Goal: Information Seeking & Learning: Learn about a topic

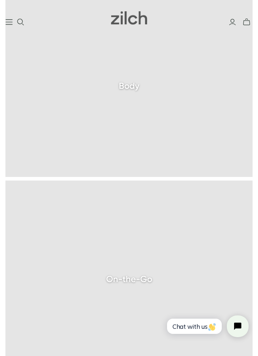
scroll to position [1579, 0]
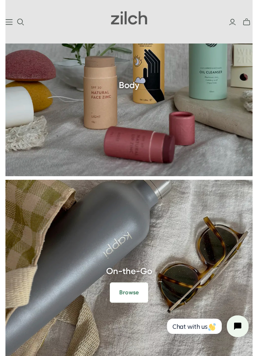
click at [133, 276] on h3 "On-the-Go" at bounding box center [128, 271] width 247 height 9
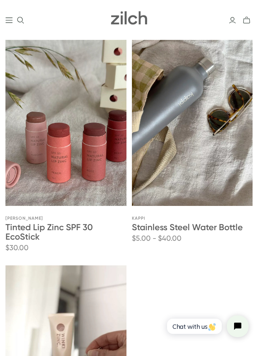
scroll to position [349, 0]
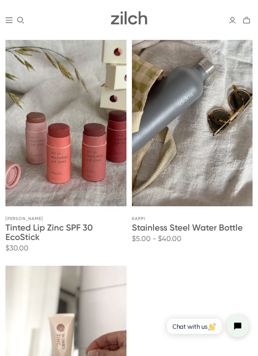
click at [206, 227] on link "Stainless Steel Water Bottle" at bounding box center [187, 227] width 111 height 11
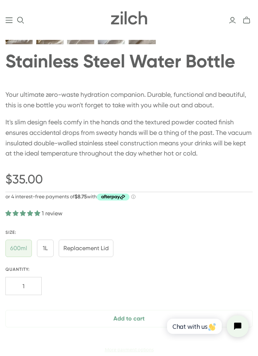
scroll to position [393, 0]
click at [44, 250] on input "1L" at bounding box center [45, 247] width 17 height 17
radio input "true"
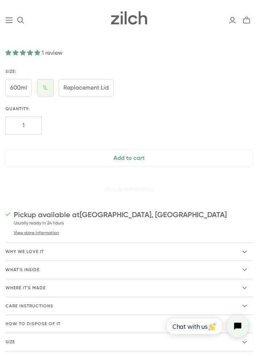
scroll to position [471, 0]
click at [248, 258] on summary "Why we love it" at bounding box center [128, 252] width 247 height 18
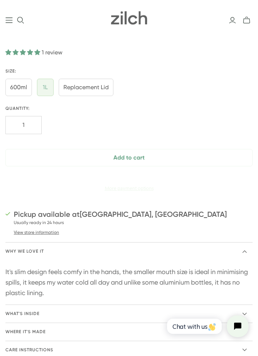
click at [247, 258] on summary "Why we love it" at bounding box center [128, 252] width 247 height 18
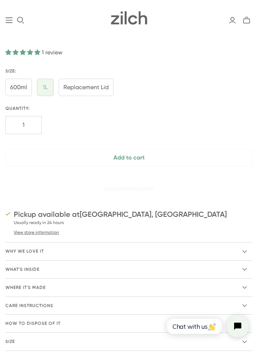
click at [248, 275] on summary "What's inside" at bounding box center [128, 270] width 247 height 18
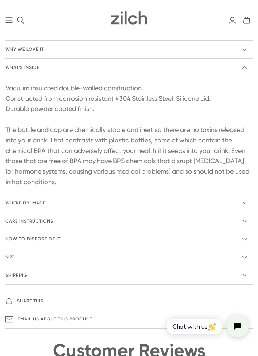
scroll to position [675, 0]
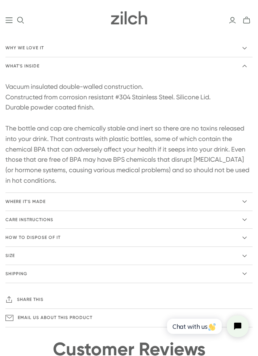
click at [247, 204] on icon at bounding box center [245, 201] width 4 height 4
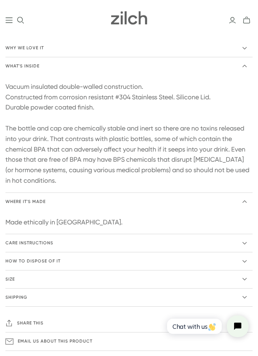
click at [246, 204] on icon at bounding box center [245, 201] width 4 height 4
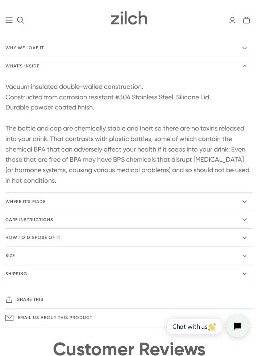
click at [248, 228] on summary "care instructions" at bounding box center [128, 220] width 247 height 18
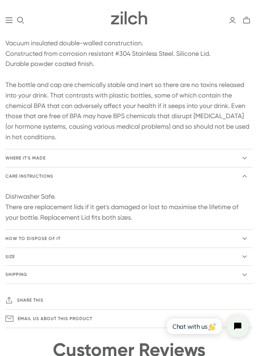
scroll to position [719, 0]
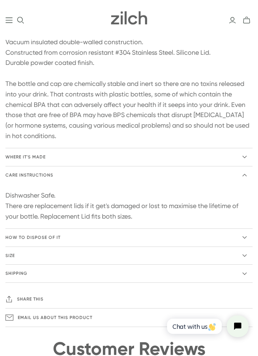
click at [247, 184] on summary "care instructions" at bounding box center [128, 175] width 247 height 18
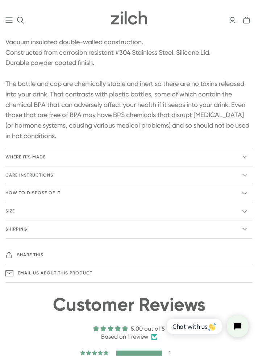
click at [246, 195] on icon at bounding box center [245, 193] width 4 height 4
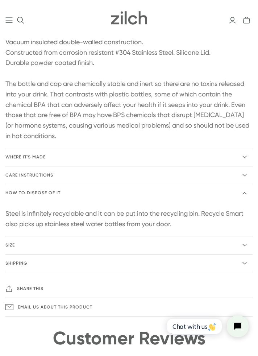
click at [248, 201] on summary "How to dispose of it" at bounding box center [128, 193] width 247 height 18
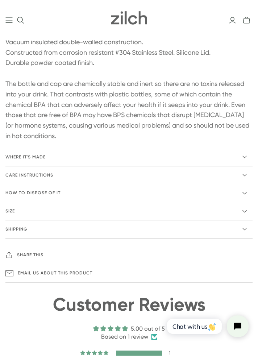
click at [248, 220] on summary "Size" at bounding box center [128, 211] width 247 height 18
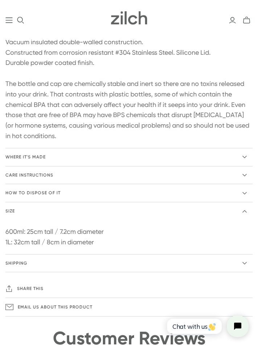
click at [247, 218] on summary "Size" at bounding box center [128, 211] width 247 height 18
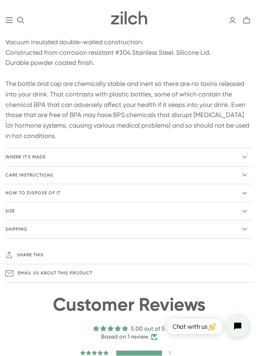
click at [245, 238] on summary "Shipping" at bounding box center [128, 230] width 247 height 18
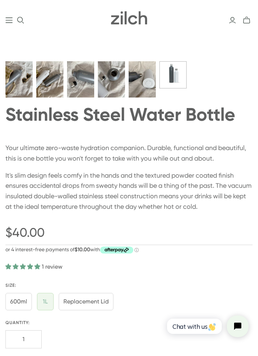
scroll to position [256, 0]
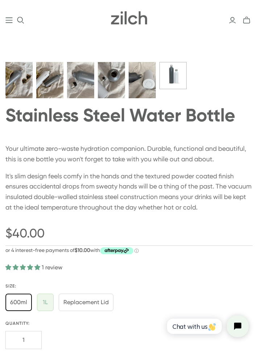
click at [16, 304] on input "600ml" at bounding box center [18, 302] width 26 height 17
radio input "true"
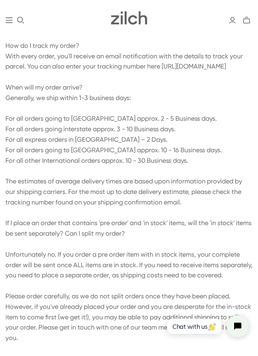
scroll to position [1559, 0]
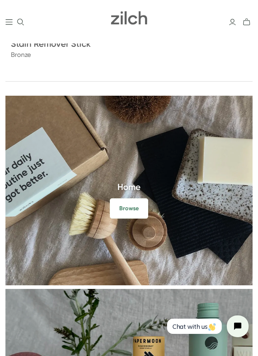
click at [127, 189] on h3 "Home" at bounding box center [128, 186] width 247 height 9
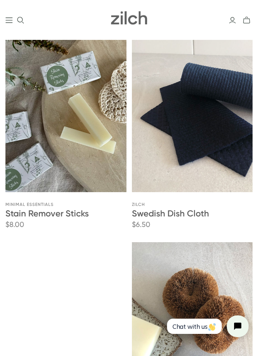
scroll to position [815, 0]
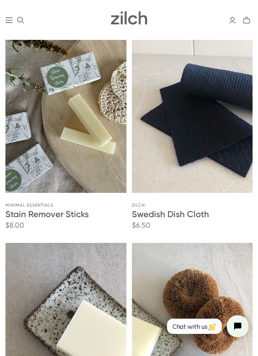
click at [178, 216] on link "Swedish Dish Cloth" at bounding box center [170, 214] width 77 height 11
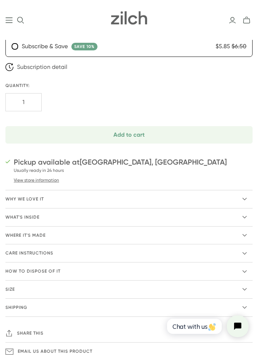
scroll to position [597, 0]
click at [248, 195] on summary "Why we love it" at bounding box center [128, 199] width 247 height 18
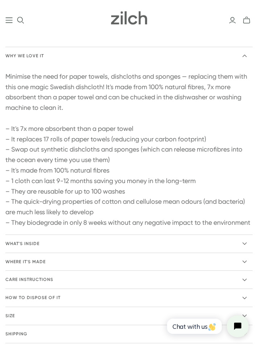
scroll to position [741, 0]
click at [248, 252] on summary "What's inside" at bounding box center [128, 244] width 247 height 18
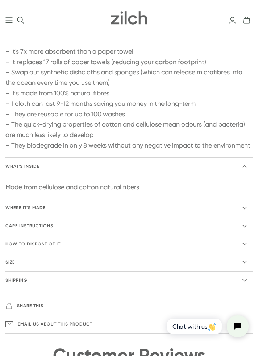
scroll to position [817, 0]
click at [248, 217] on summary "Where it's made" at bounding box center [128, 208] width 247 height 18
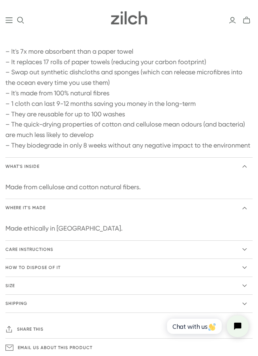
click at [247, 217] on summary "Where it's made" at bounding box center [128, 208] width 247 height 18
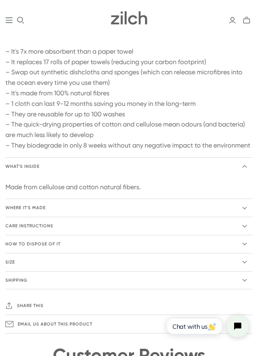
click at [248, 235] on summary "care instructions" at bounding box center [128, 226] width 247 height 18
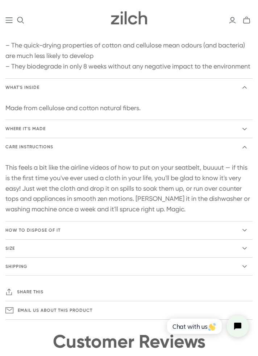
scroll to position [897, 0]
click at [245, 232] on icon at bounding box center [245, 230] width 4 height 4
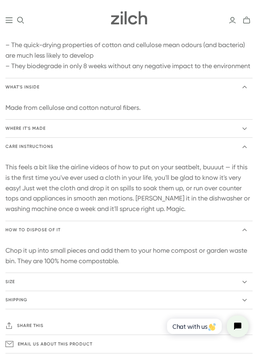
click at [248, 239] on summary "How to dispose of it" at bounding box center [128, 230] width 247 height 18
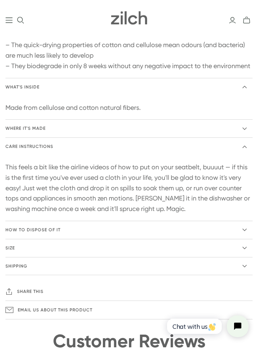
click at [247, 257] on summary "Size" at bounding box center [128, 248] width 247 height 18
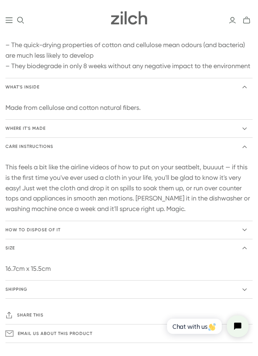
click at [249, 255] on summary "Size" at bounding box center [128, 248] width 247 height 18
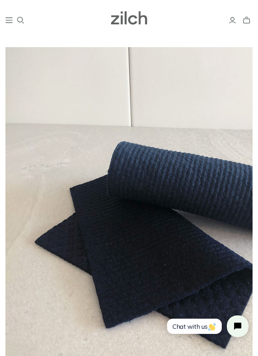
scroll to position [0, 0]
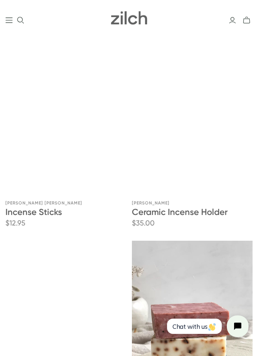
scroll to position [123, 0]
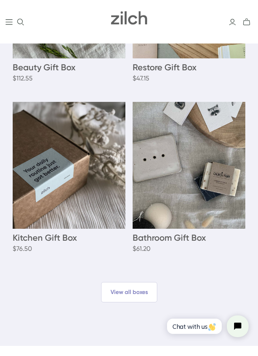
scroll to position [2402, 0]
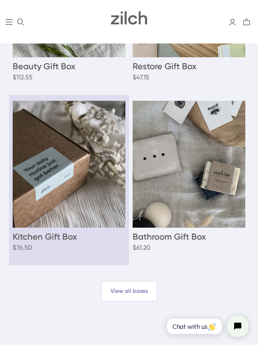
click at [51, 237] on h3 "Kitchen Gift Box" at bounding box center [69, 236] width 113 height 9
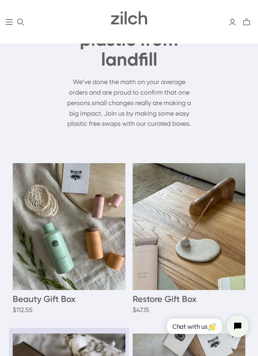
scroll to position [2169, 0]
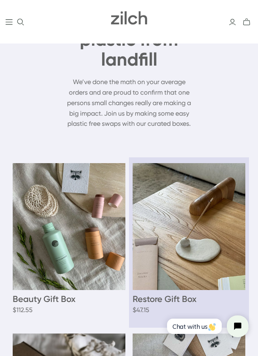
click at [178, 300] on h3 "Restore Gift Box" at bounding box center [189, 298] width 113 height 9
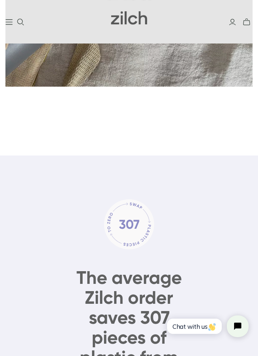
scroll to position [1851, 0]
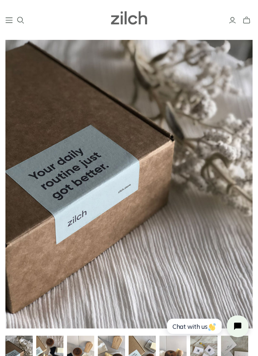
scroll to position [64, 0]
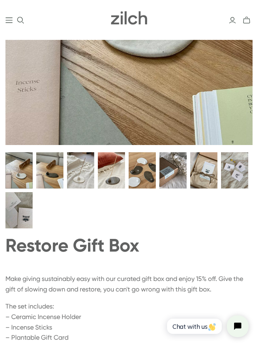
scroll to position [248, 0]
